Goal: Navigation & Orientation: Find specific page/section

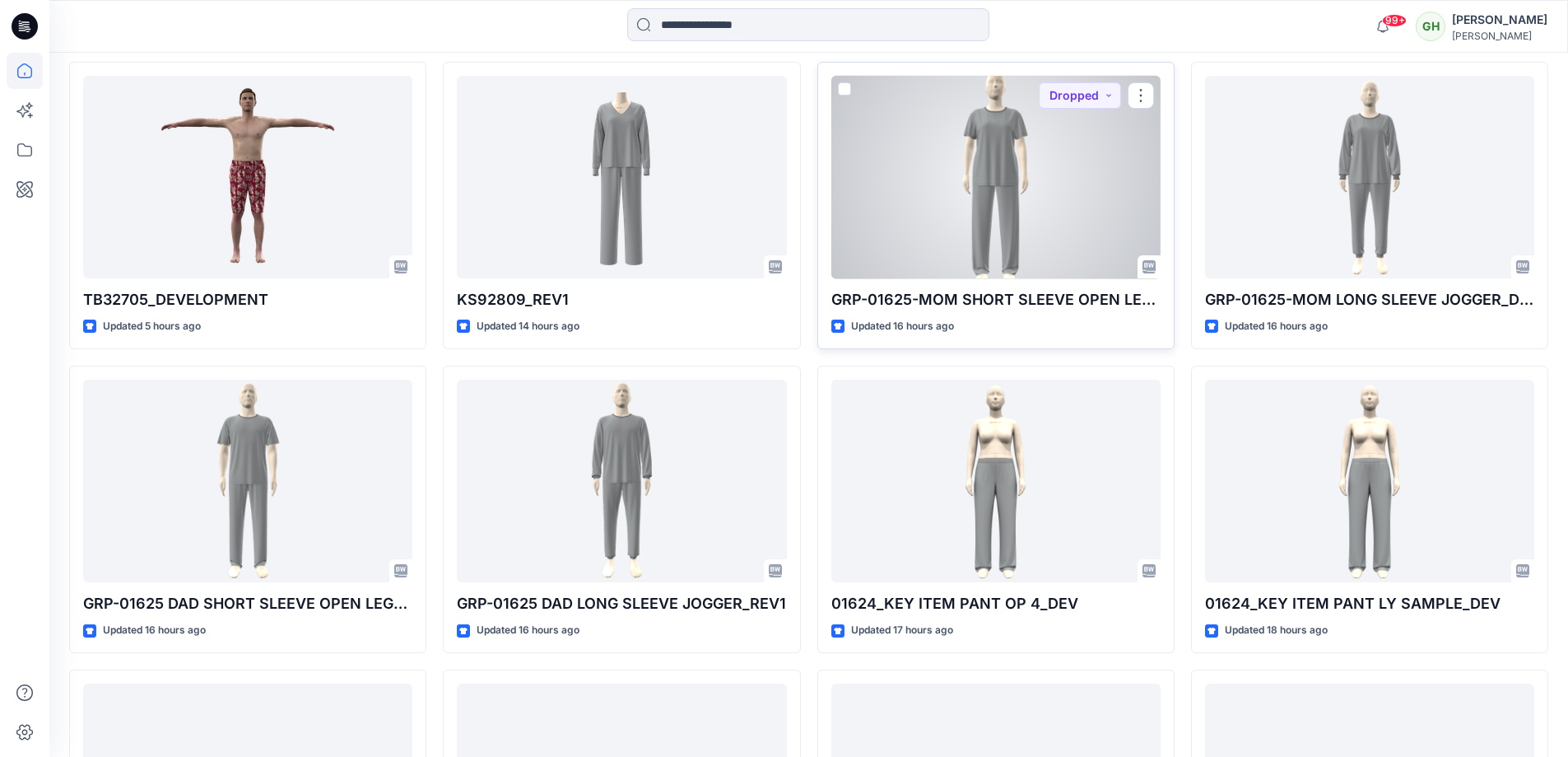
scroll to position [1983, 0]
click at [978, 191] on div at bounding box center [996, 177] width 329 height 204
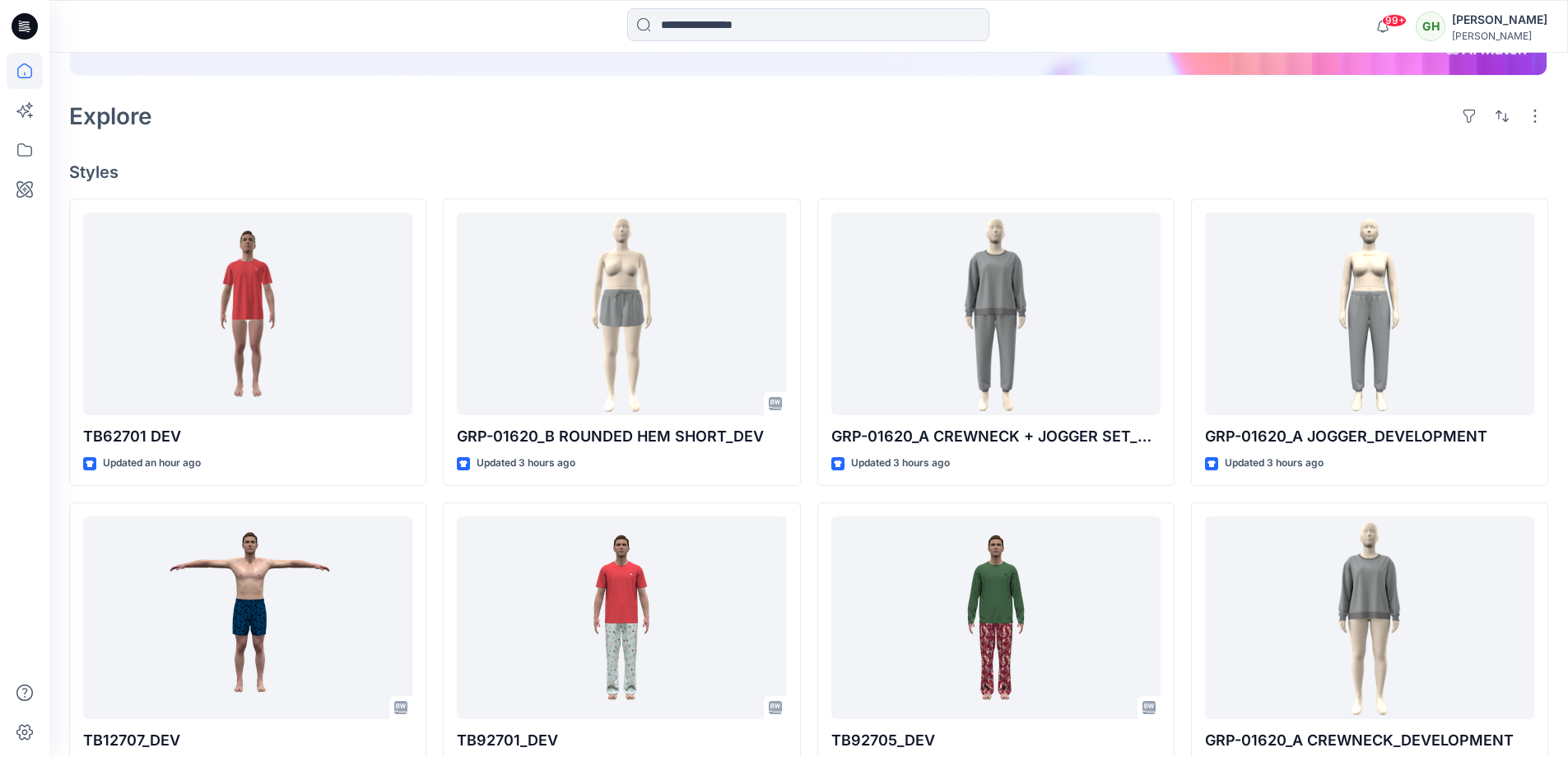
scroll to position [89, 0]
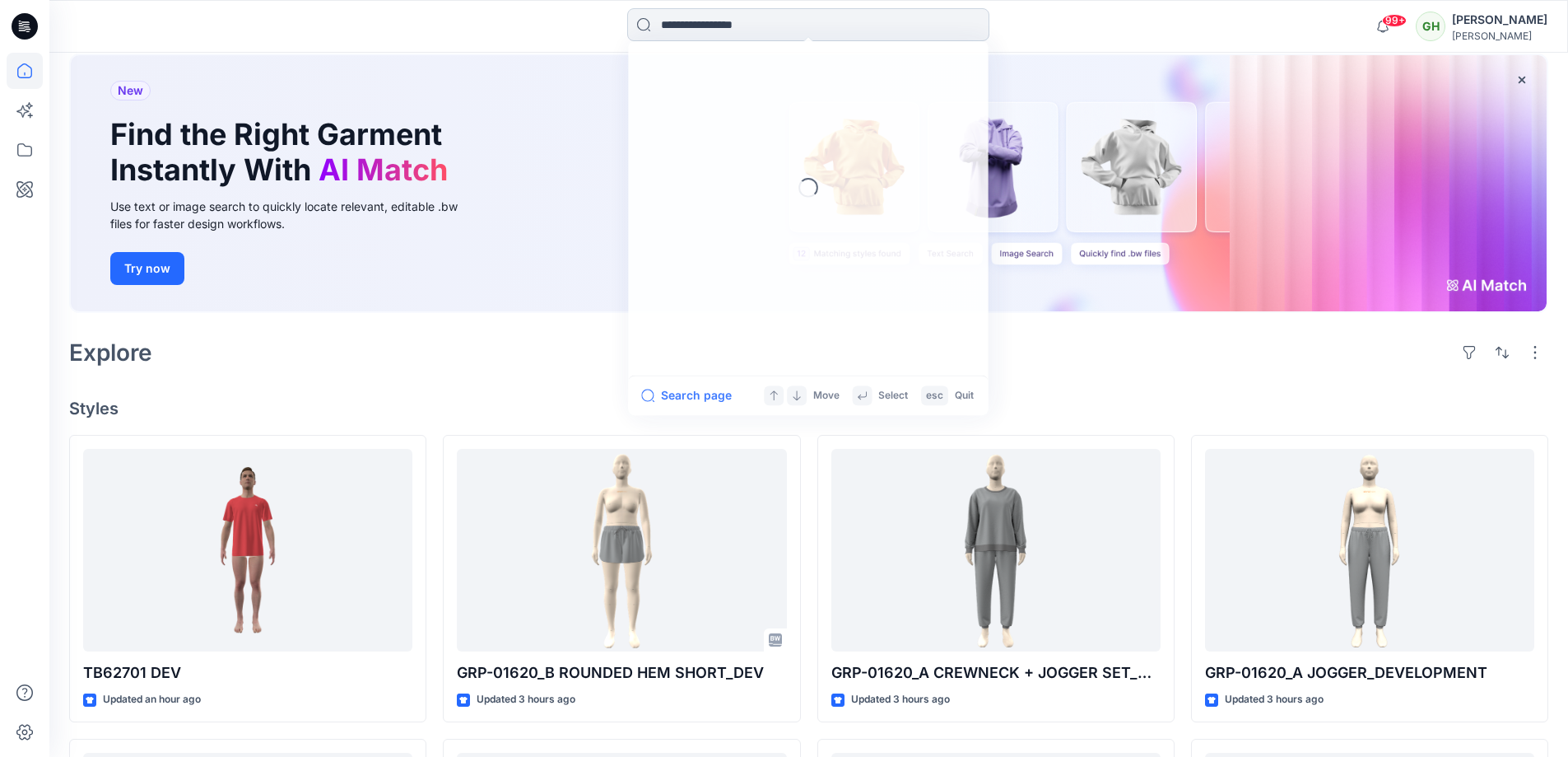
click at [657, 19] on input at bounding box center [808, 25] width 362 height 33
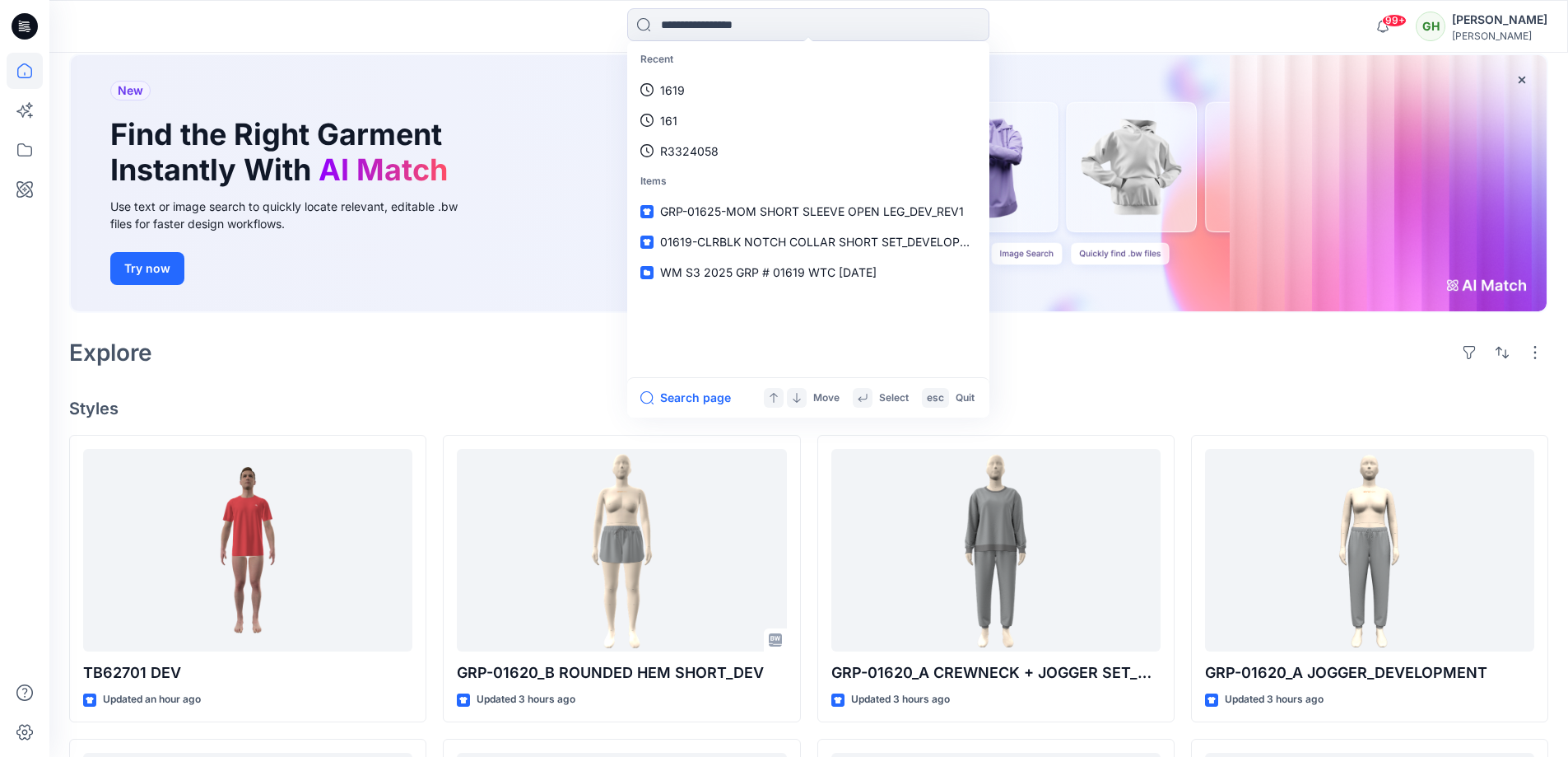
click at [308, 38] on div at bounding box center [239, 27] width 379 height 36
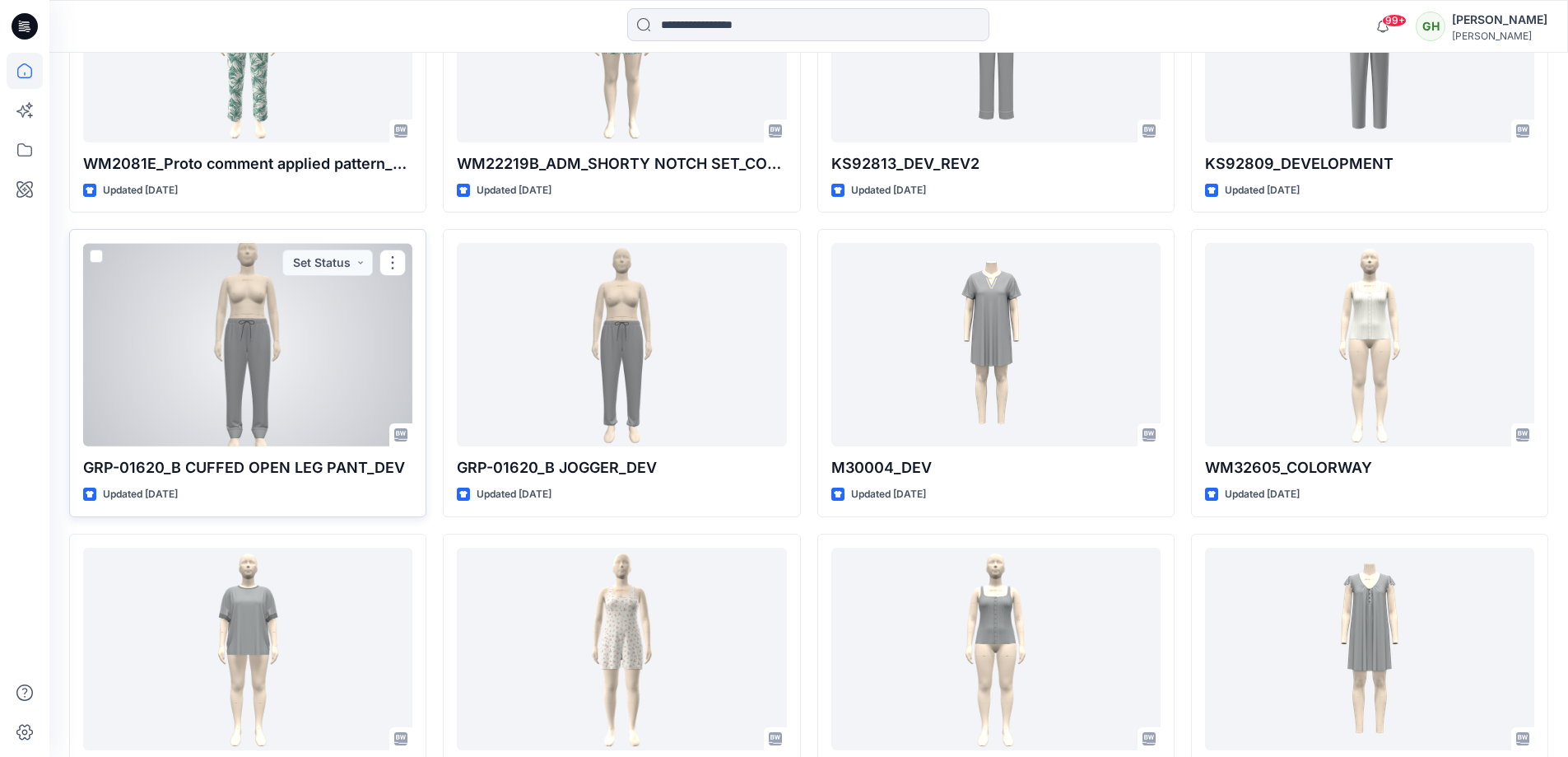
scroll to position [4965, 0]
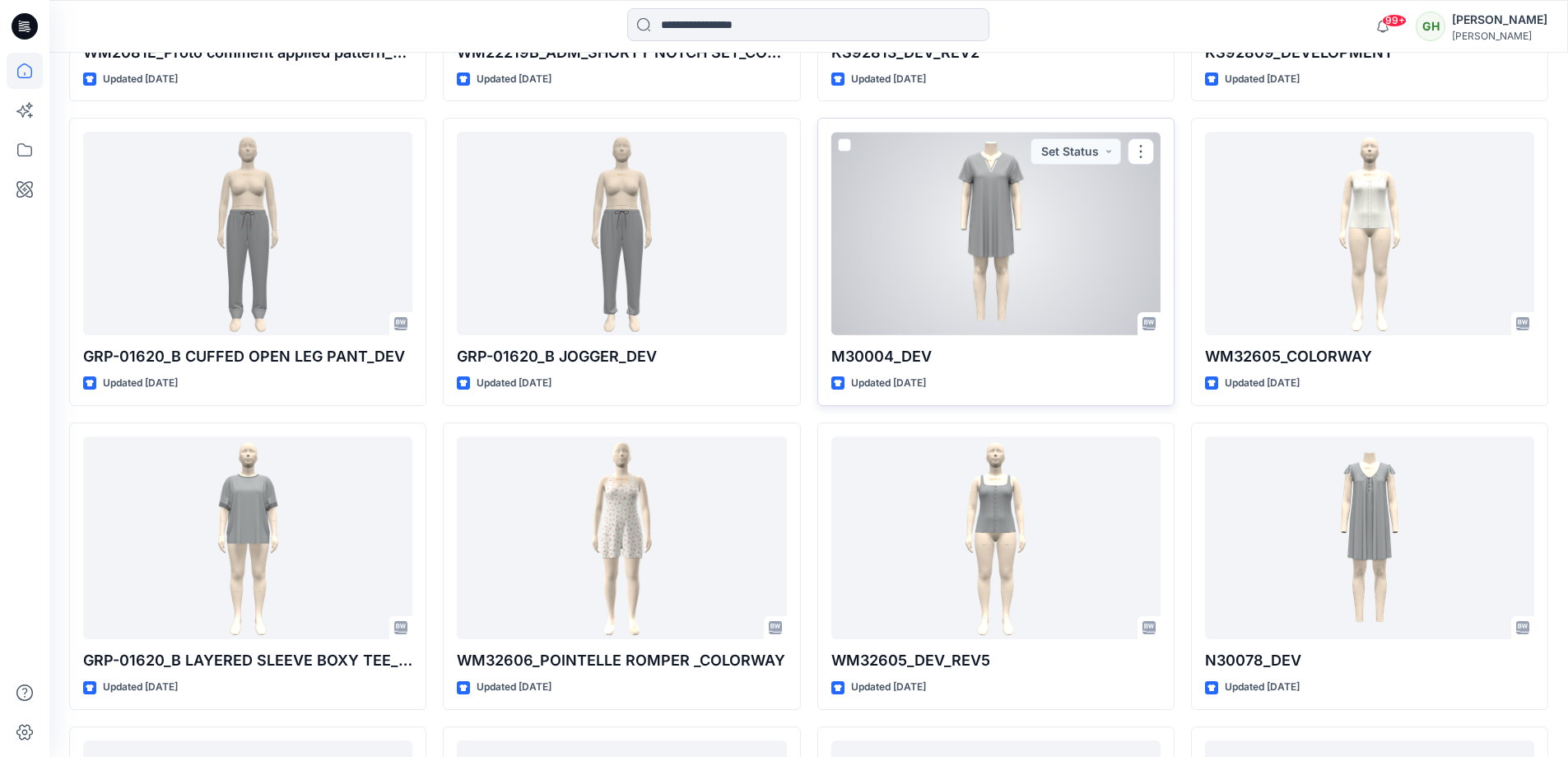
click at [967, 267] on div at bounding box center [996, 234] width 329 height 204
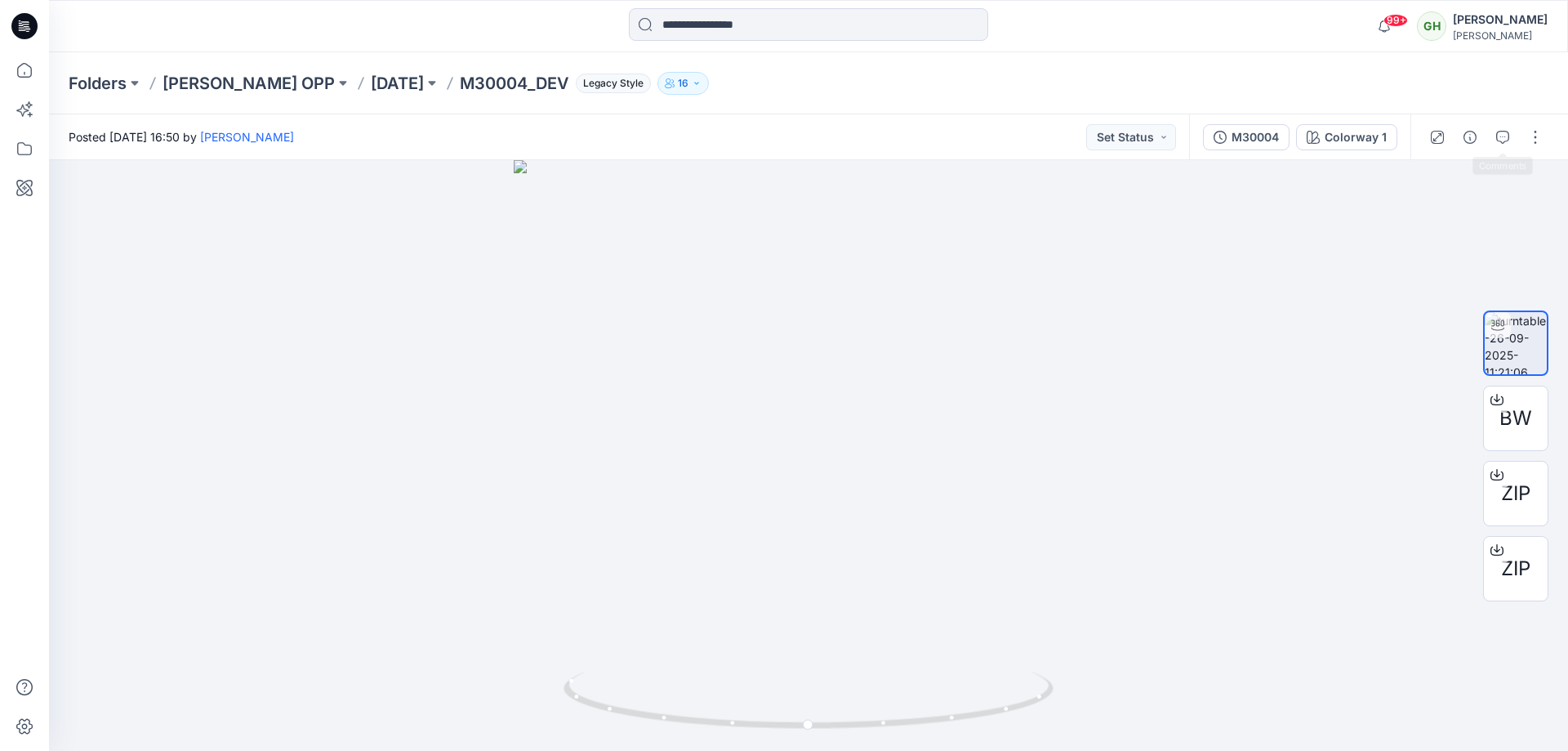
click at [1514, 131] on button "button" at bounding box center [1503, 138] width 26 height 26
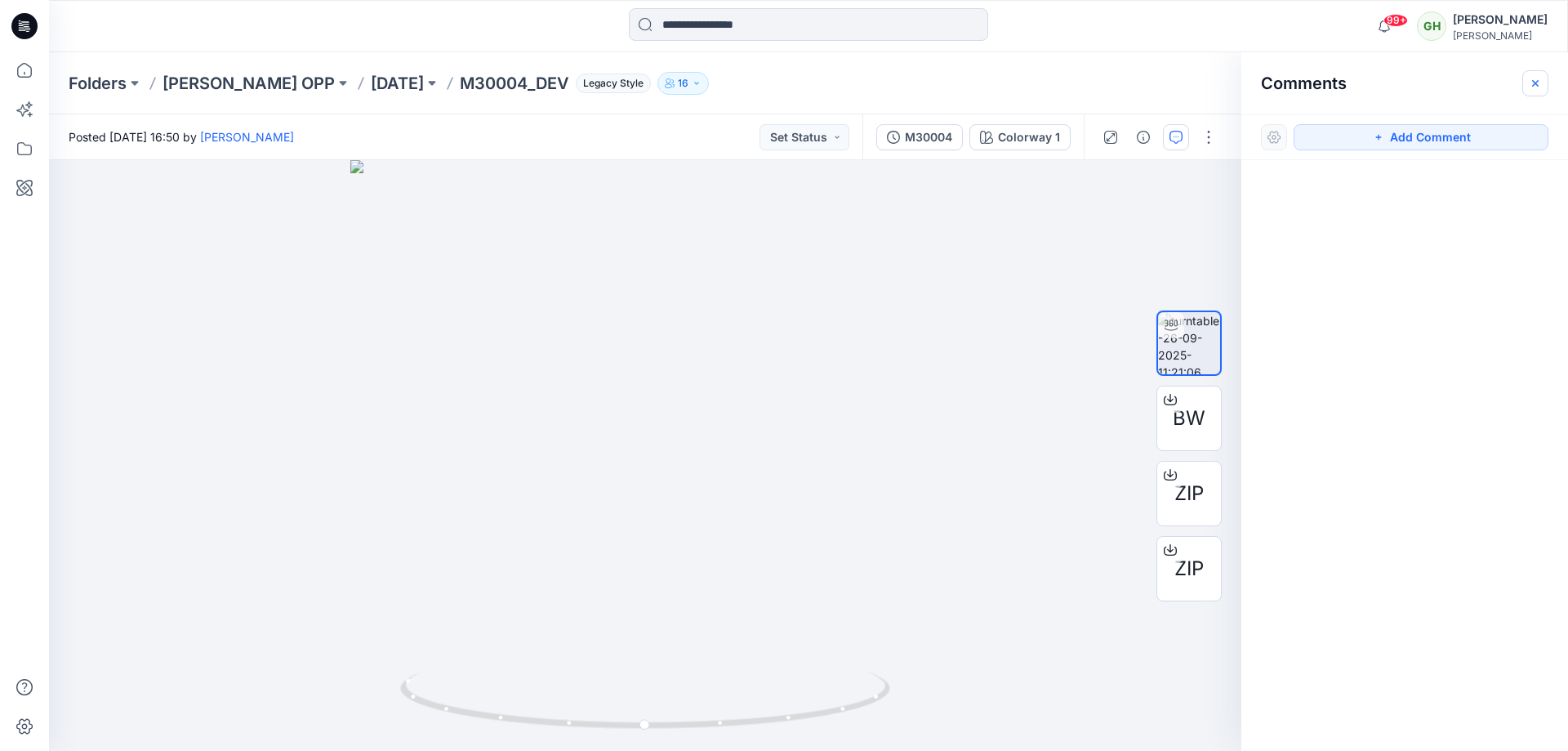
click at [1532, 81] on icon "button" at bounding box center [1536, 83] width 13 height 13
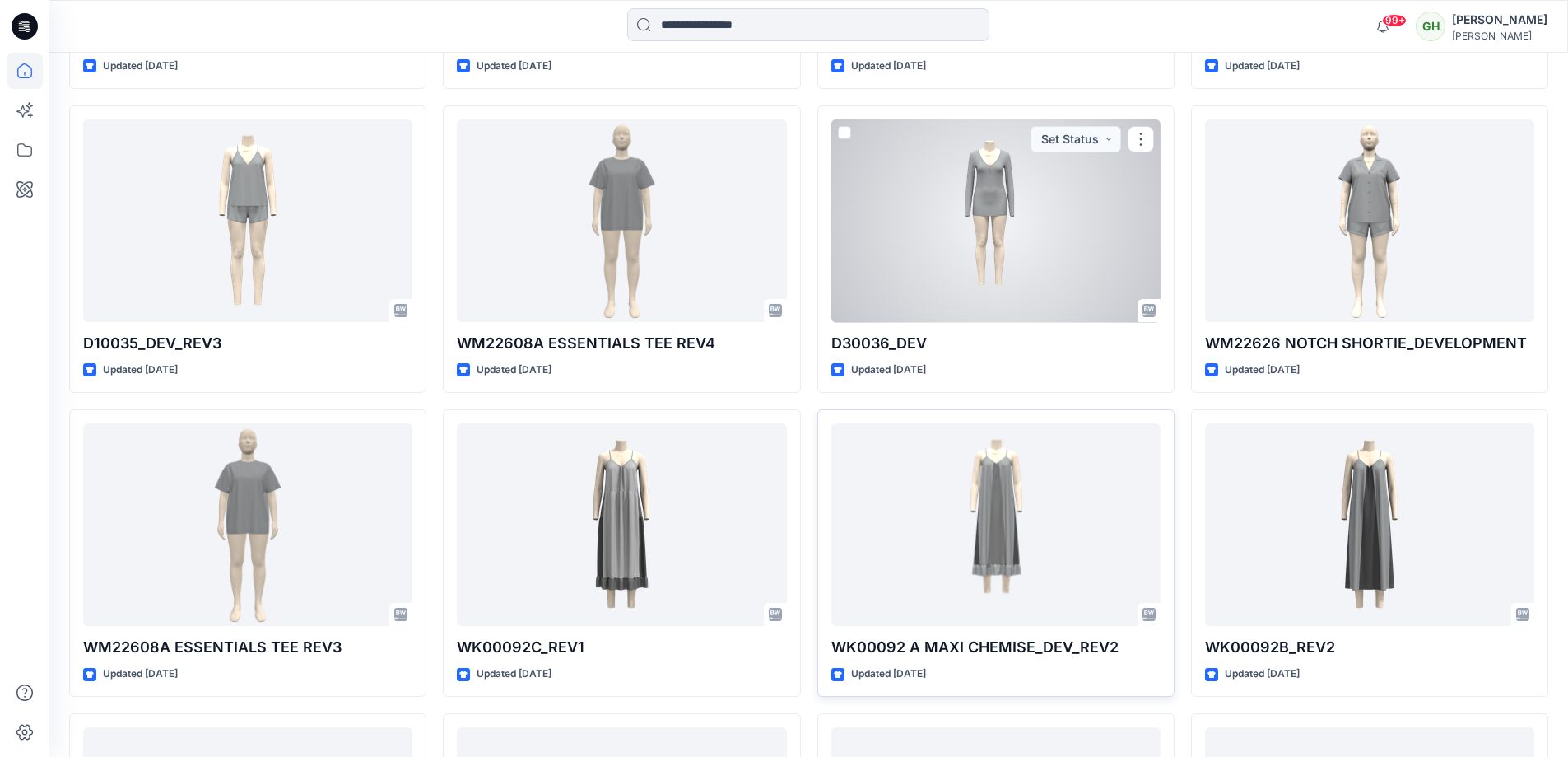
scroll to position [6884, 0]
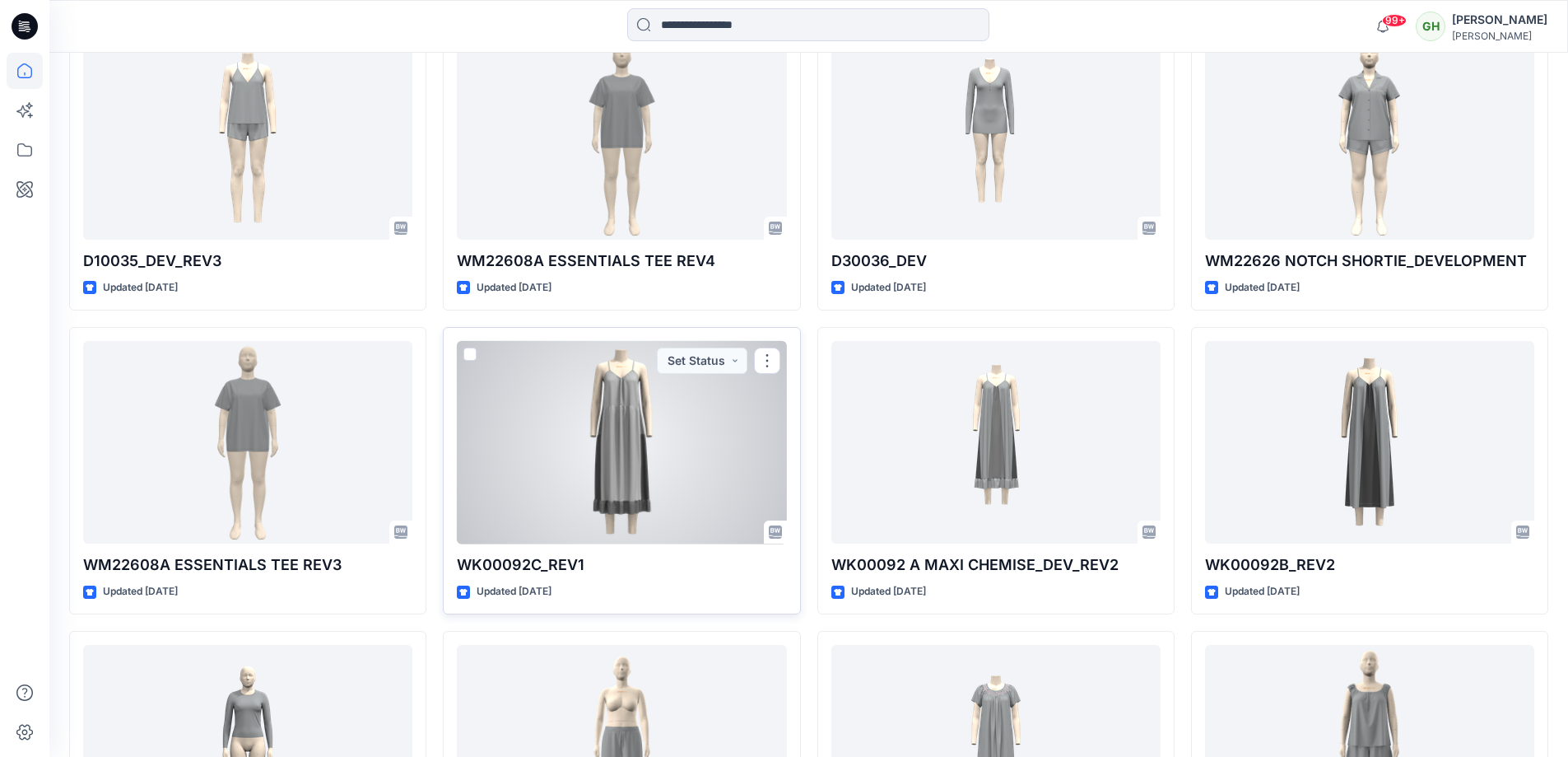
click at [671, 390] on div at bounding box center [621, 442] width 329 height 204
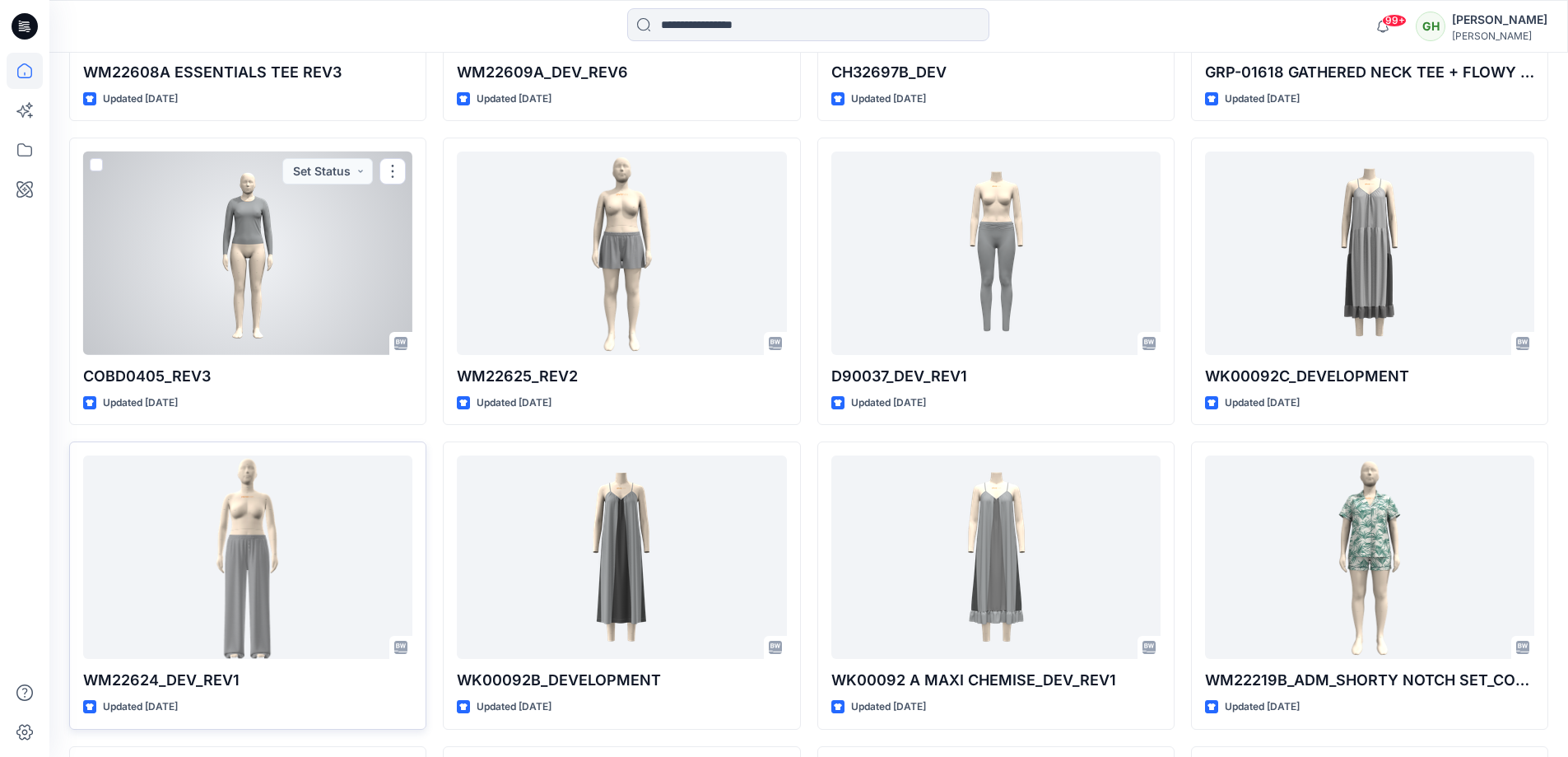
scroll to position [7790, 0]
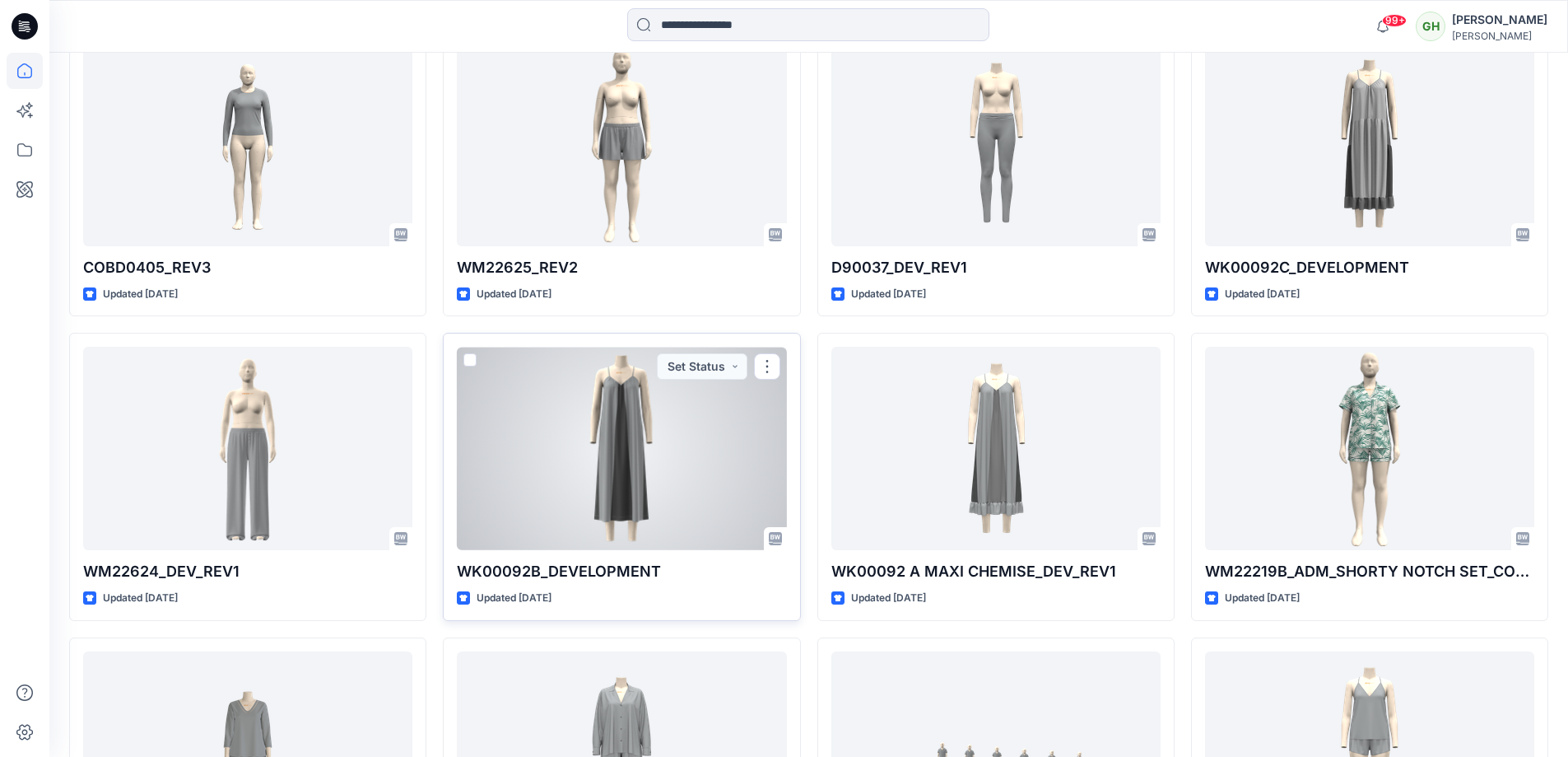
click at [494, 516] on div at bounding box center [621, 448] width 329 height 204
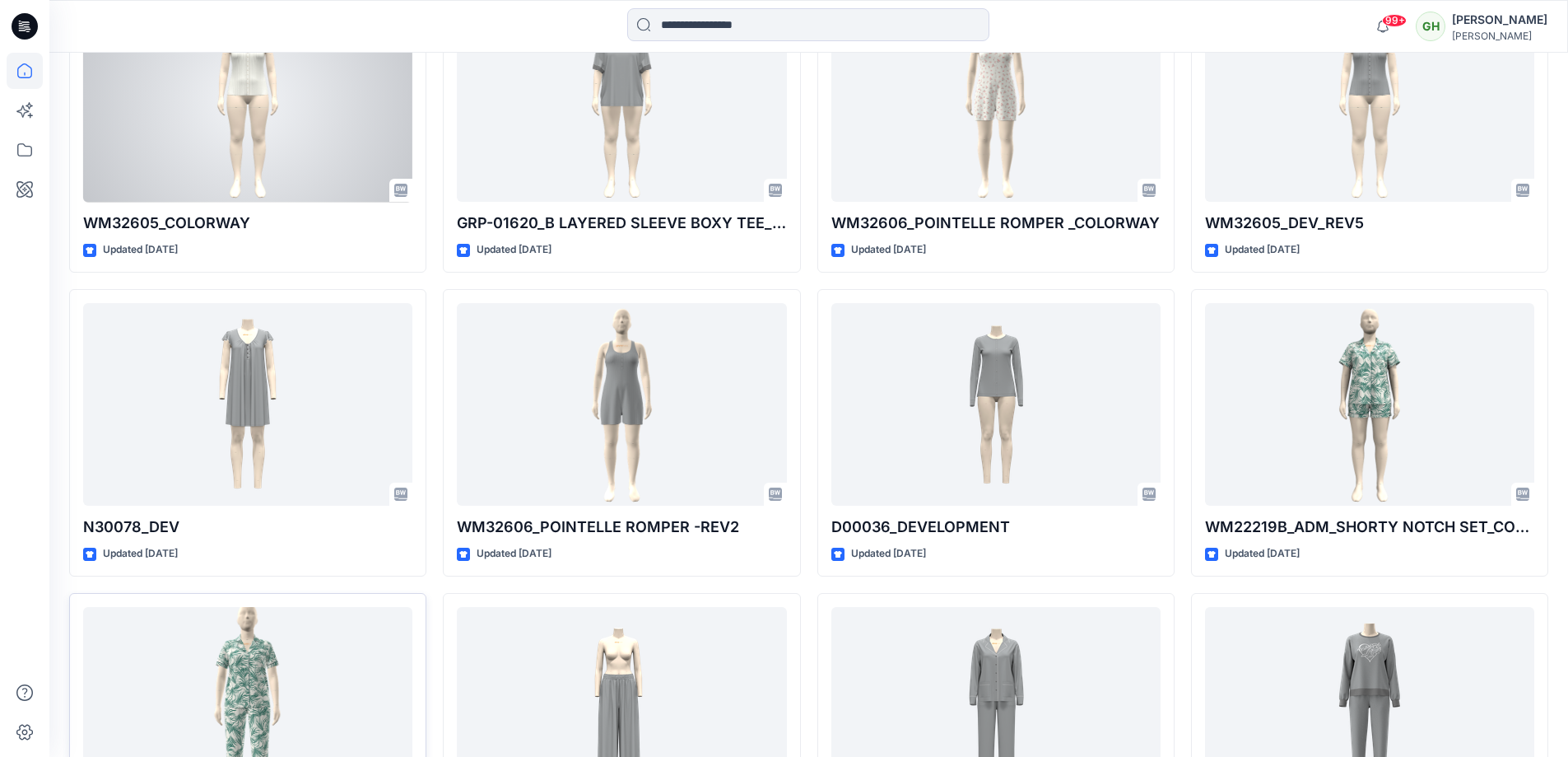
scroll to position [4908, 0]
